Goal: Information Seeking & Learning: Learn about a topic

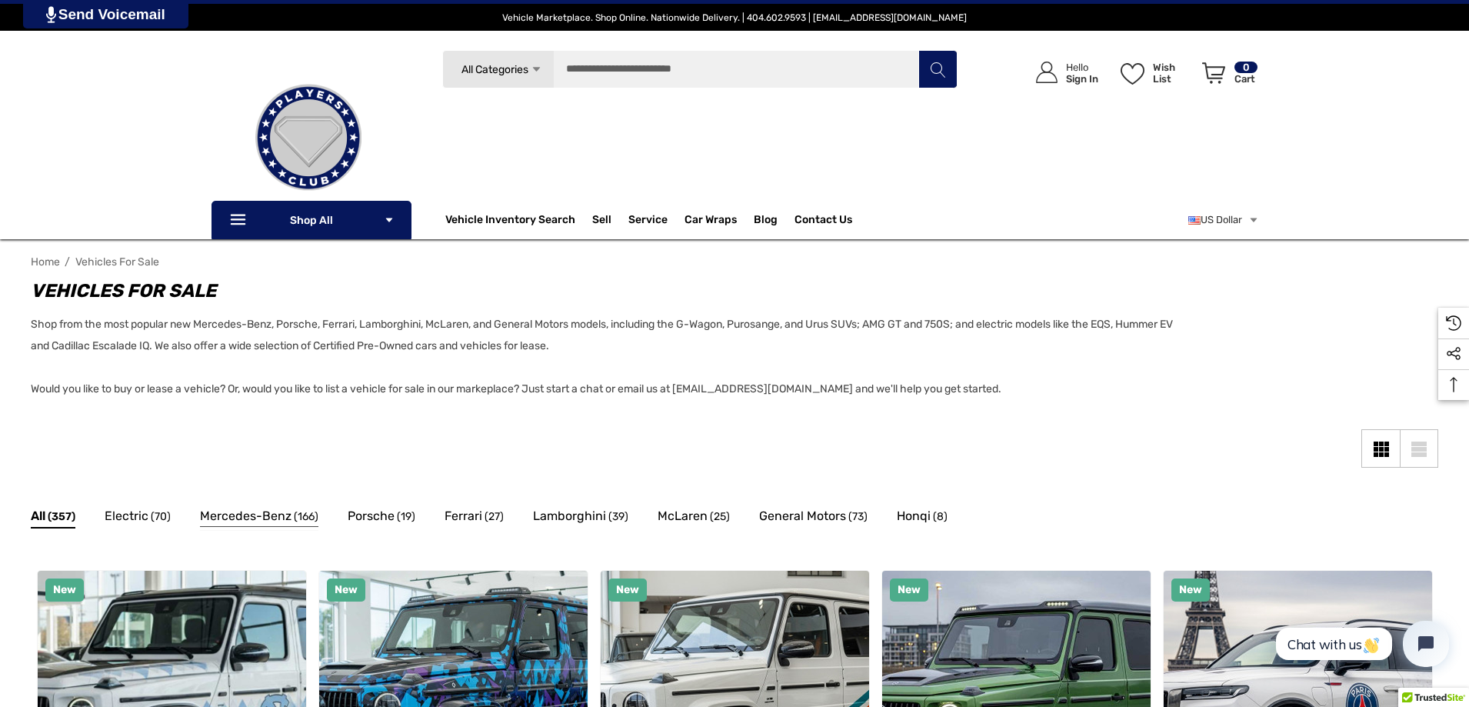
click at [258, 517] on span "Mercedes-Benz" at bounding box center [246, 516] width 92 height 20
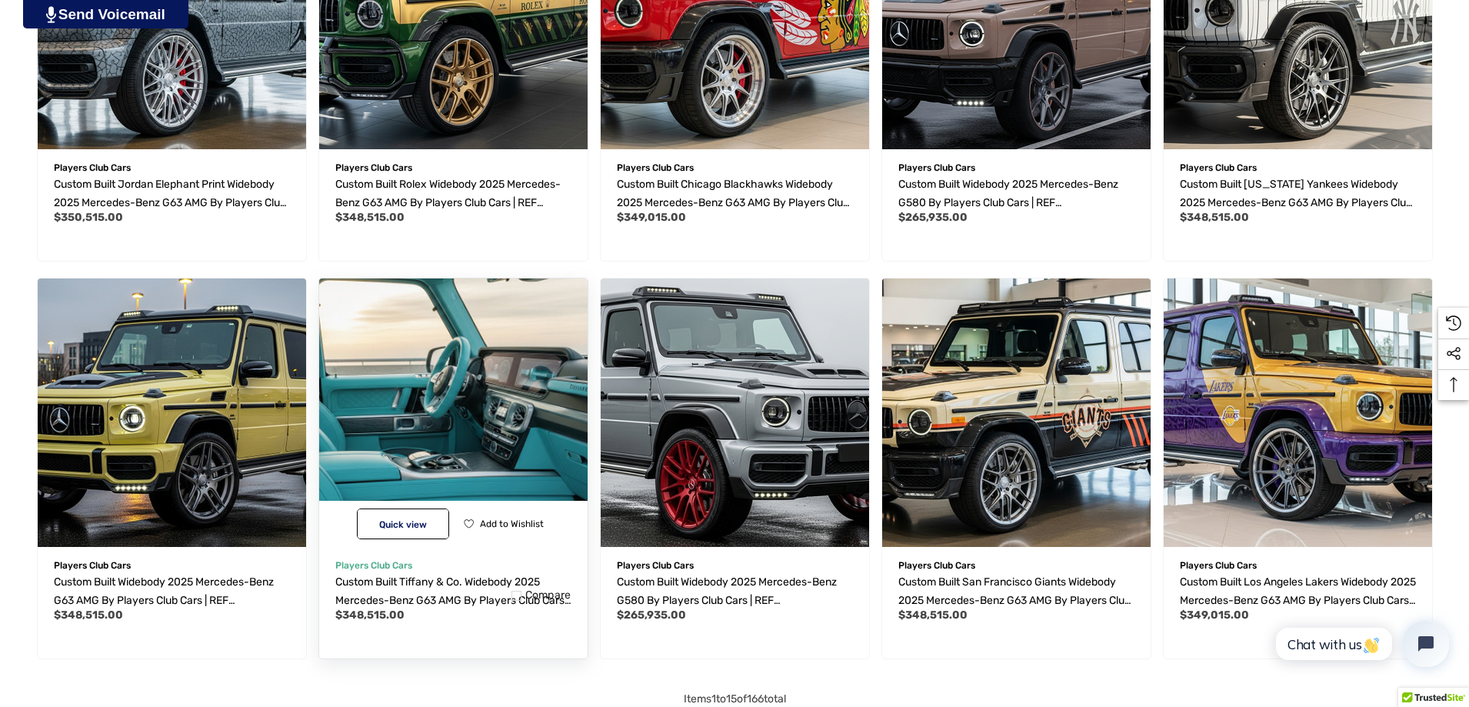
scroll to position [1307, 0]
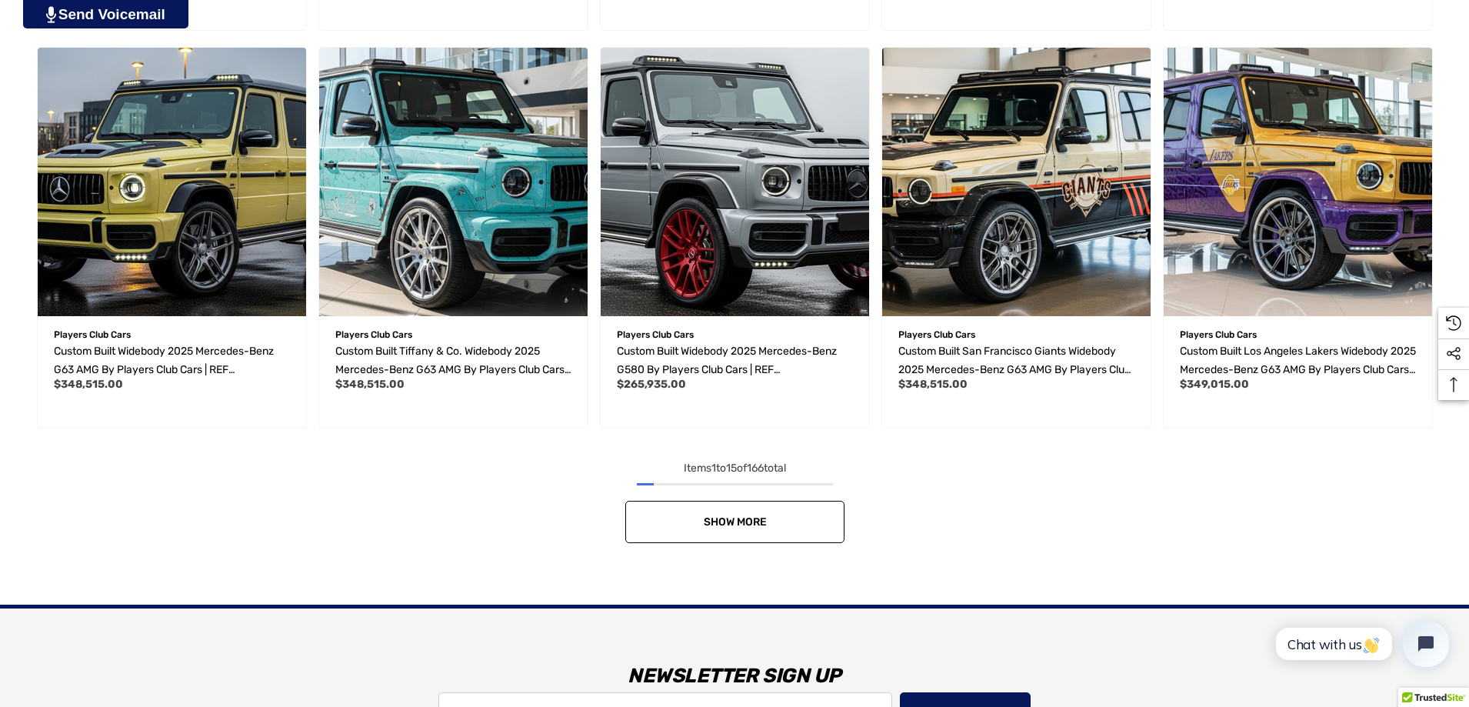
click at [720, 516] on span "Show More" at bounding box center [734, 521] width 63 height 13
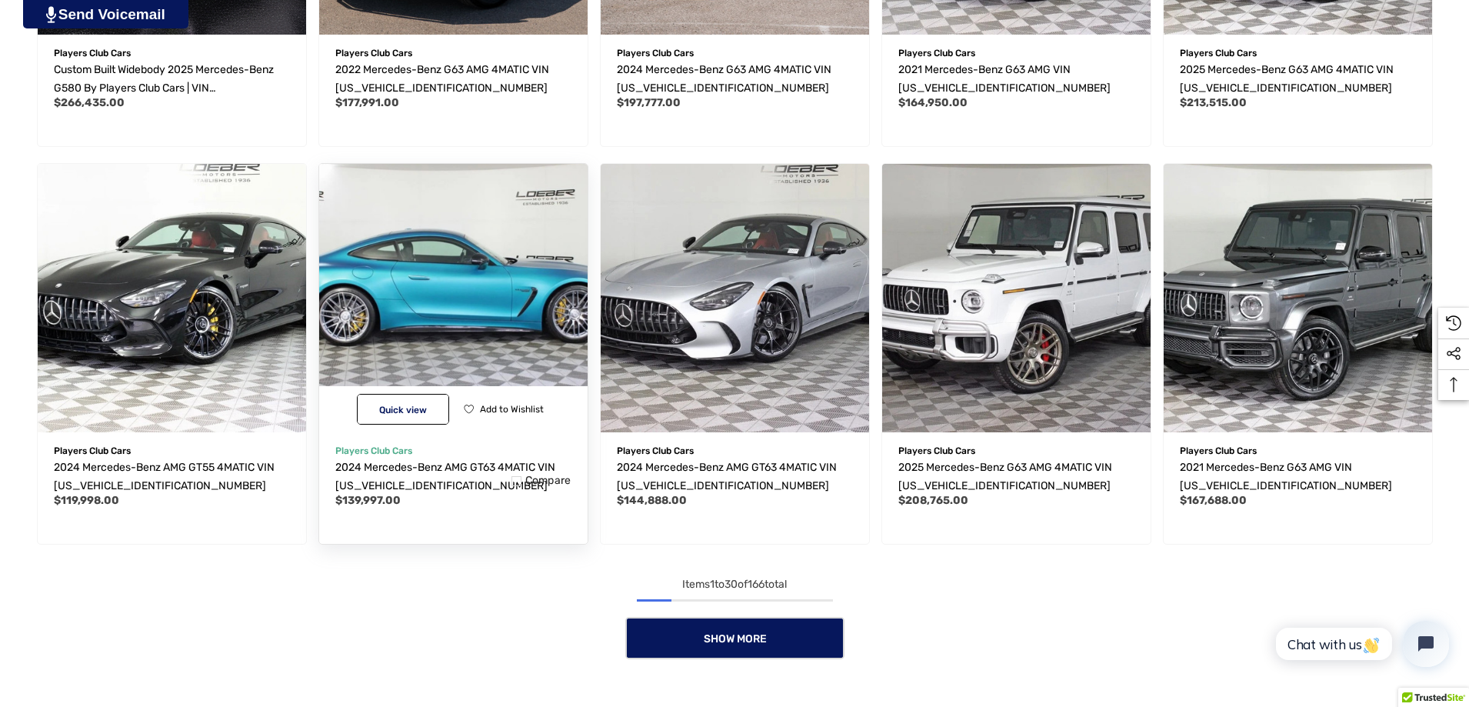
scroll to position [2461, 0]
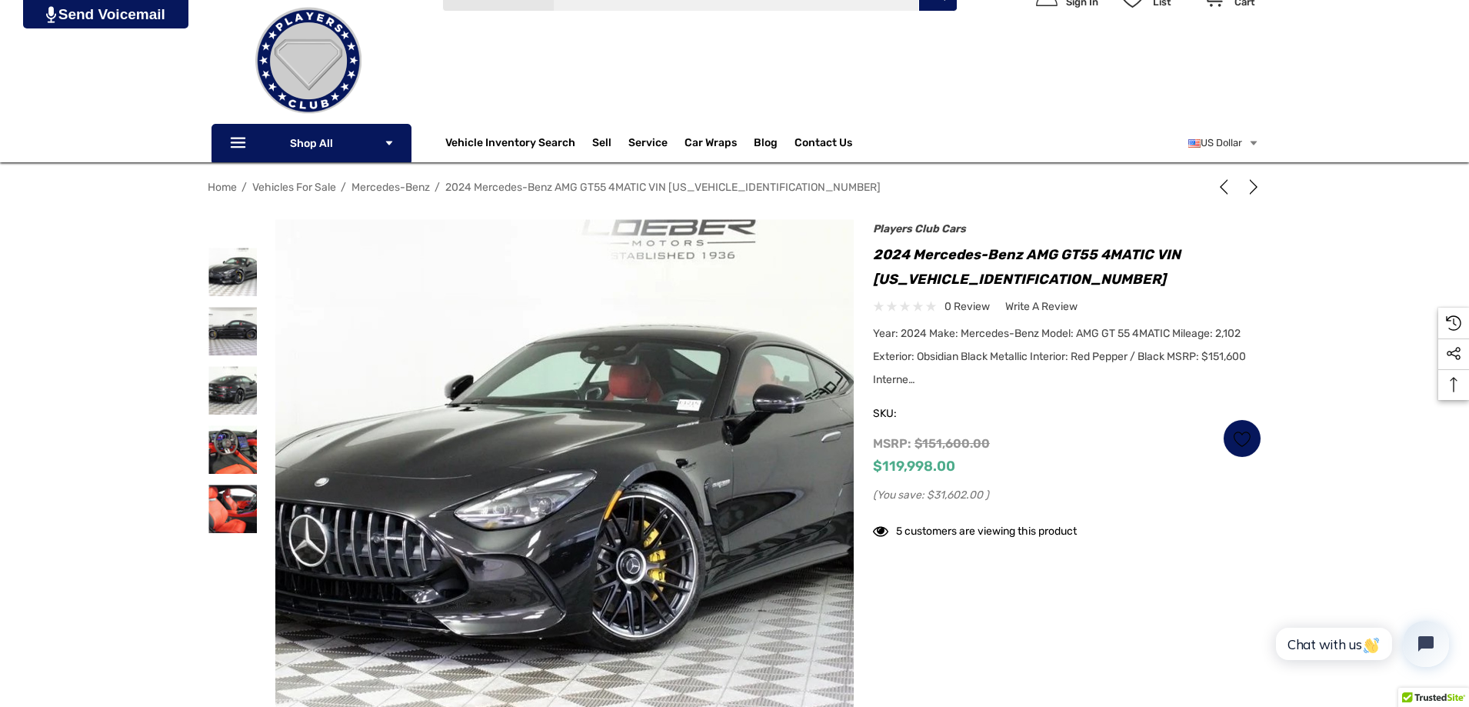
scroll to position [692, 0]
